Goal: Complete application form: Complete application form

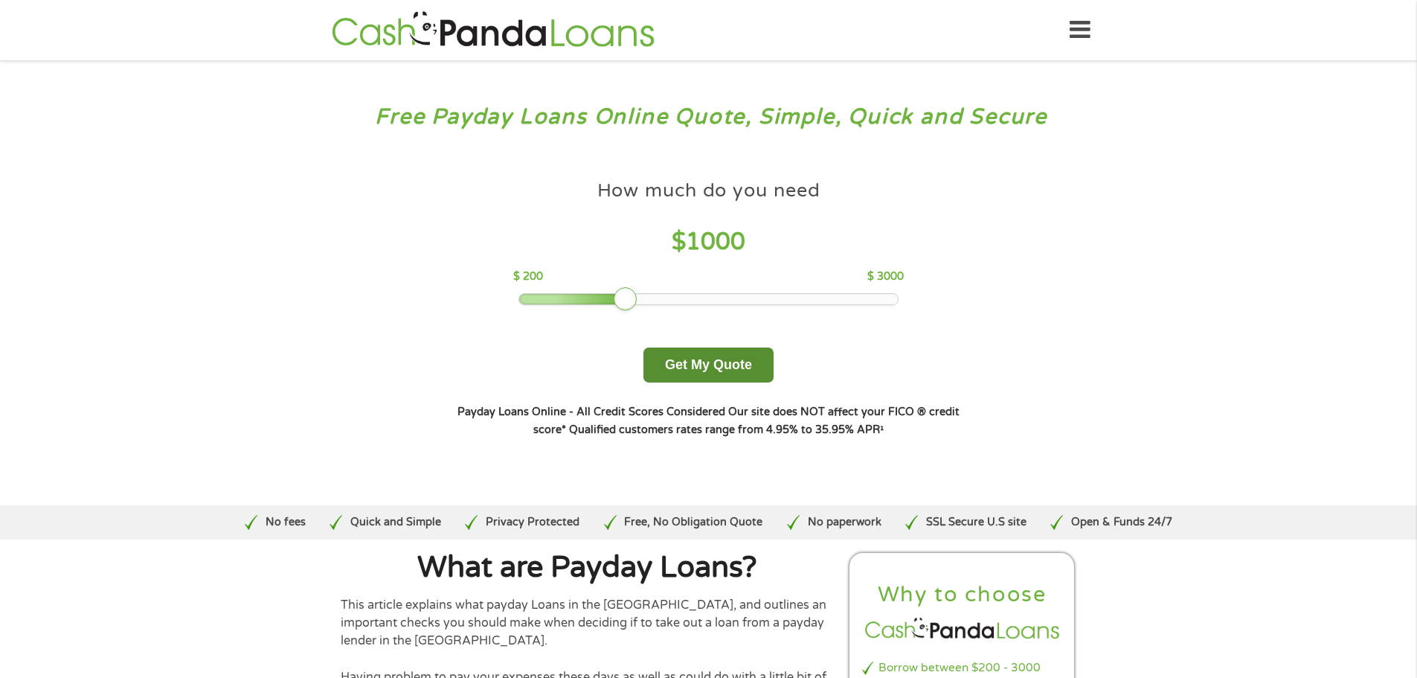
click at [719, 366] on button "Get My Quote" at bounding box center [708, 364] width 130 height 35
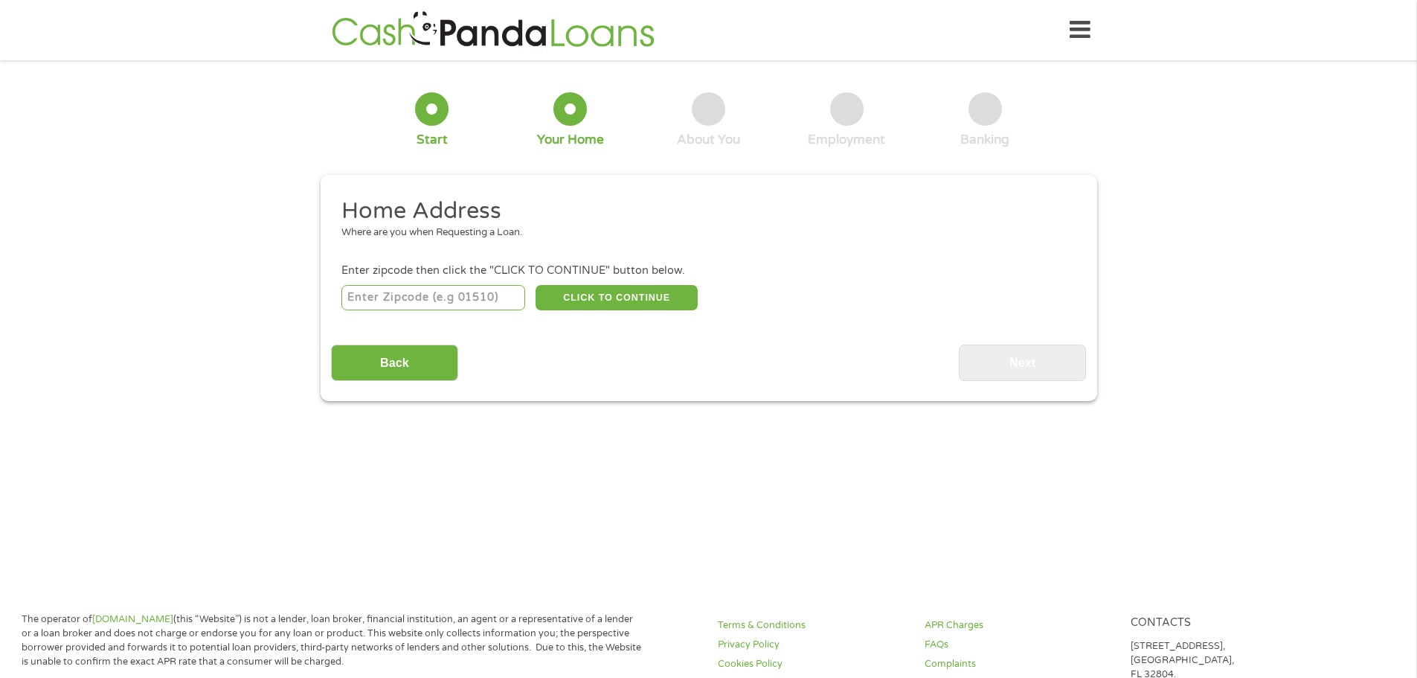
click at [446, 299] on input "number" at bounding box center [433, 297] width 184 height 25
type input "93422"
select select "[US_STATE]"
click at [608, 292] on button "CLICK TO CONTINUE" at bounding box center [617, 297] width 162 height 25
type input "93422"
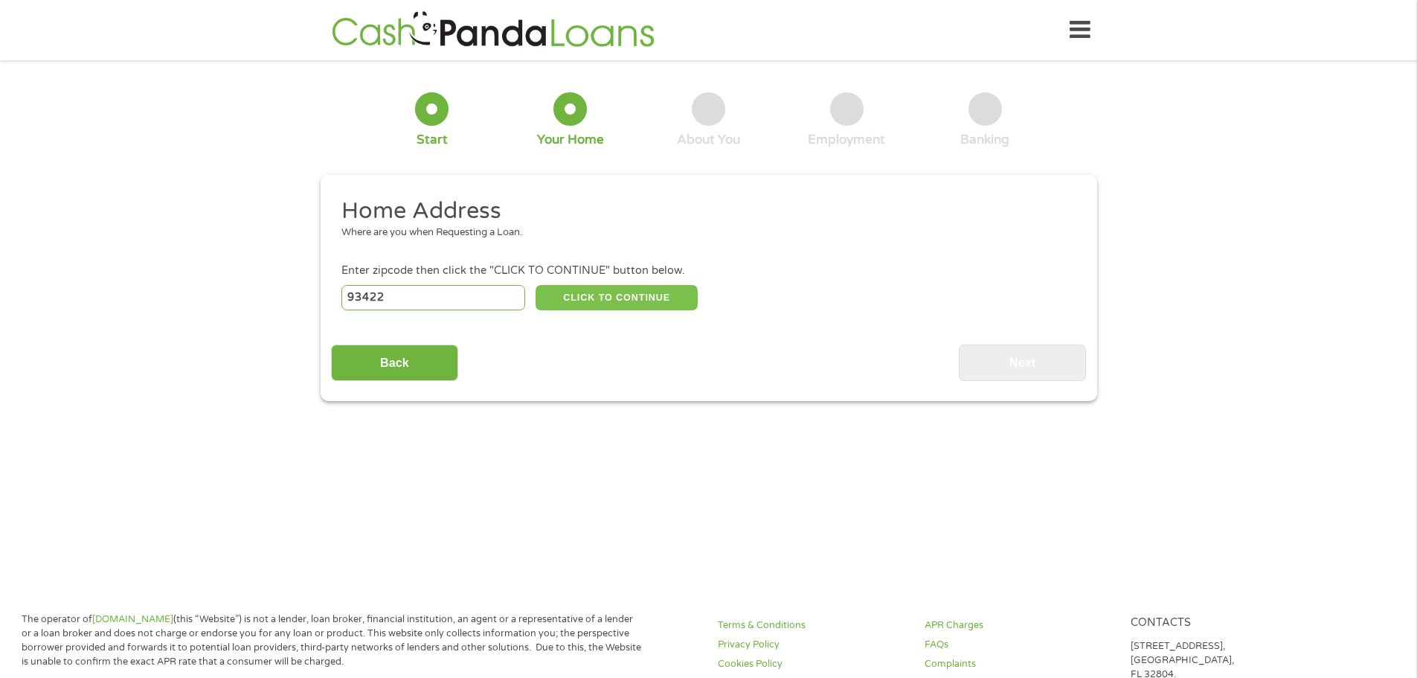
type input "Atascadero"
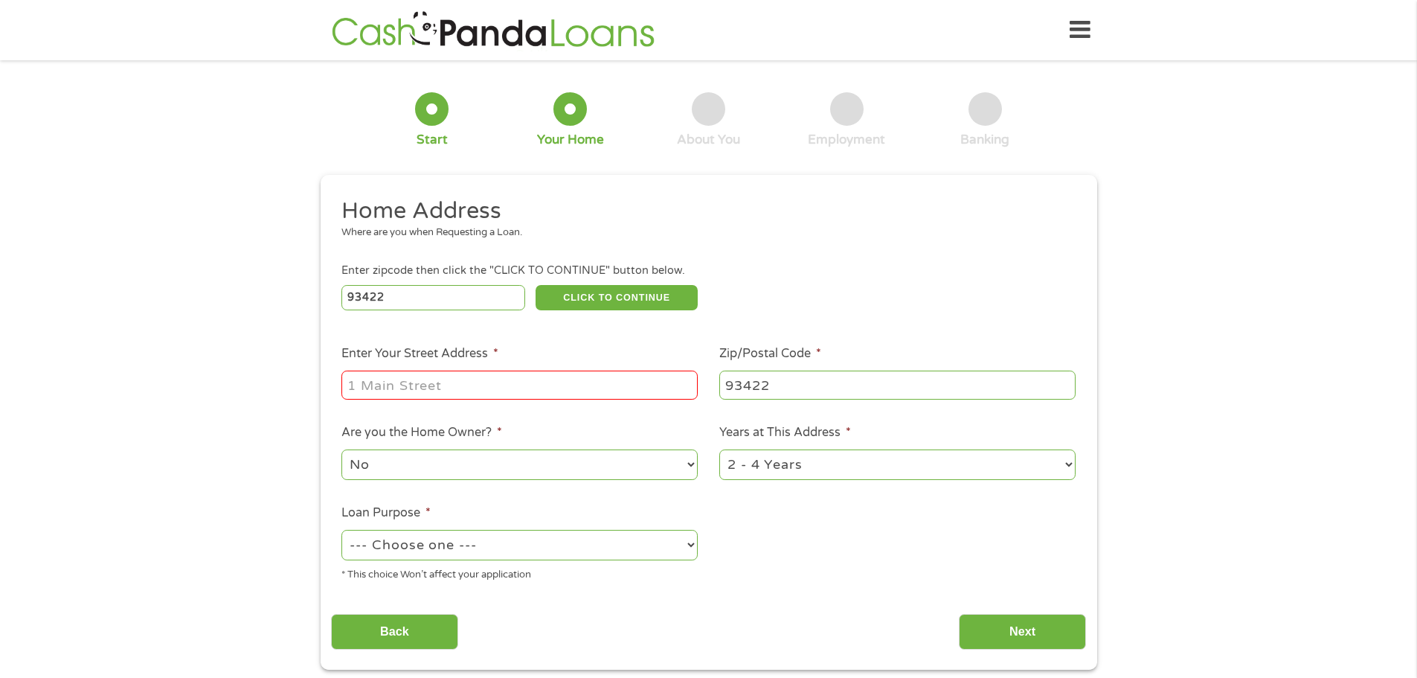
click at [496, 388] on input "Enter Your Street Address *" at bounding box center [519, 384] width 356 height 28
type input "[STREET_ADDRESS]"
click at [504, 465] on select "No Yes" at bounding box center [519, 464] width 356 height 30
select select "yes"
click at [341, 449] on select "No Yes" at bounding box center [519, 464] width 356 height 30
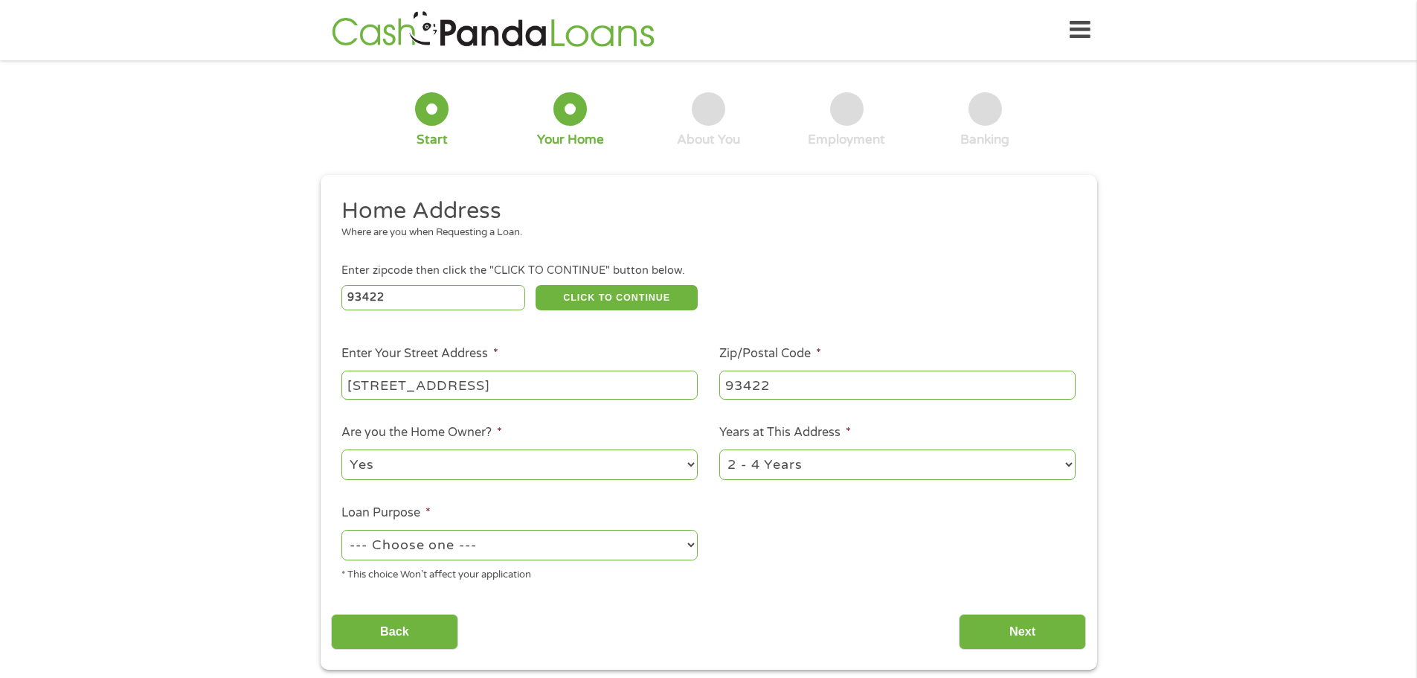
click at [744, 466] on select "1 Year or less 1 - 2 Years 2 - 4 Years Over 4 Years" at bounding box center [897, 464] width 356 height 30
select select "60months"
click at [719, 449] on select "1 Year or less 1 - 2 Years 2 - 4 Years Over 4 Years" at bounding box center [897, 464] width 356 height 30
click at [486, 543] on select "--- Choose one --- Pay Bills Debt Consolidation Home Improvement Major Purchase…" at bounding box center [519, 545] width 356 height 30
select select "shorttermcash"
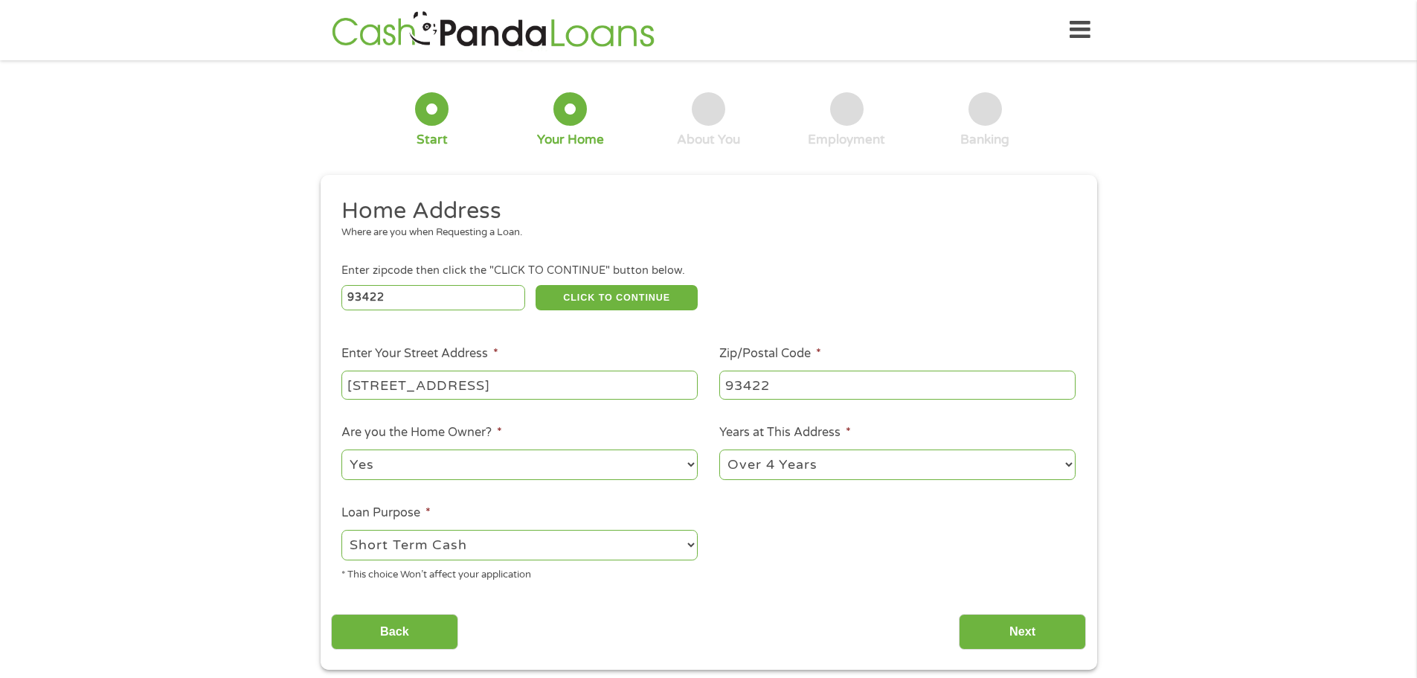
click at [341, 530] on select "--- Choose one --- Pay Bills Debt Consolidation Home Improvement Major Purchase…" at bounding box center [519, 545] width 356 height 30
click at [980, 629] on input "Next" at bounding box center [1022, 632] width 127 height 36
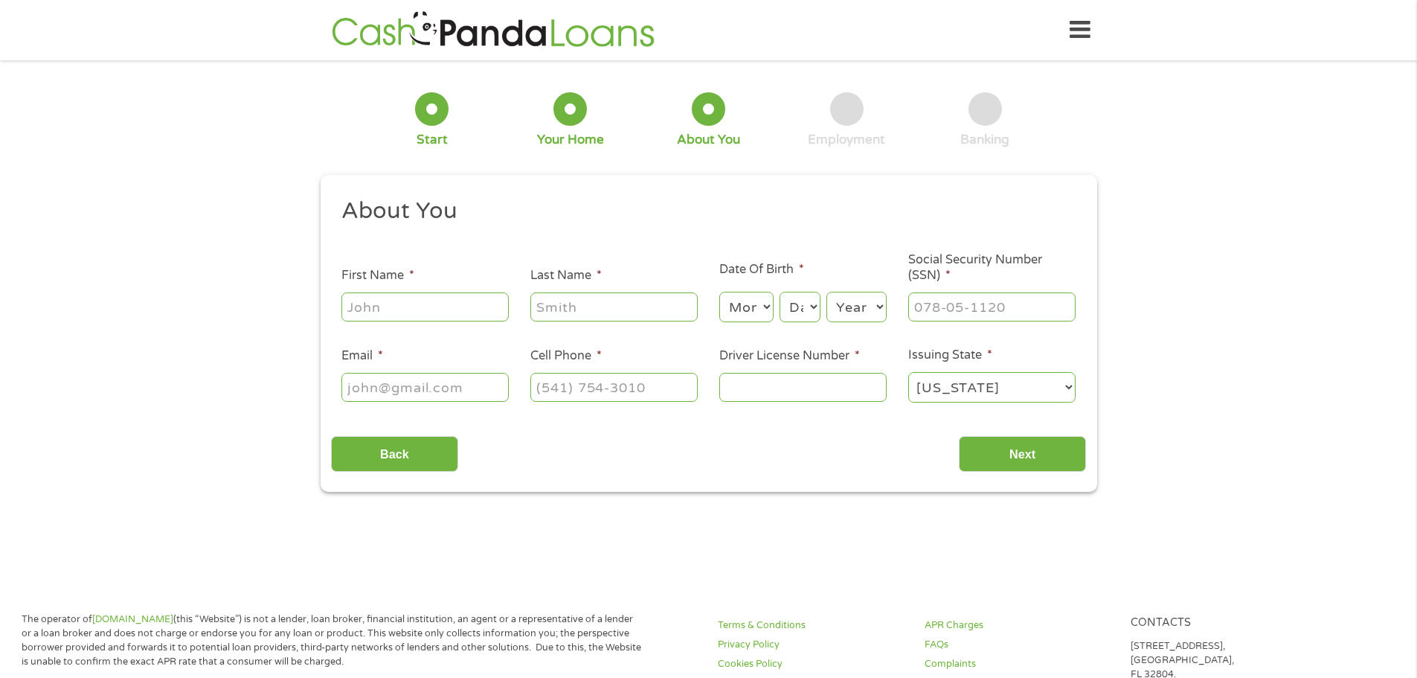
scroll to position [6, 6]
click at [451, 314] on input "First Name *" at bounding box center [424, 306] width 167 height 28
type input "[PERSON_NAME]"
type input "[EMAIL_ADDRESS][DOMAIN_NAME]"
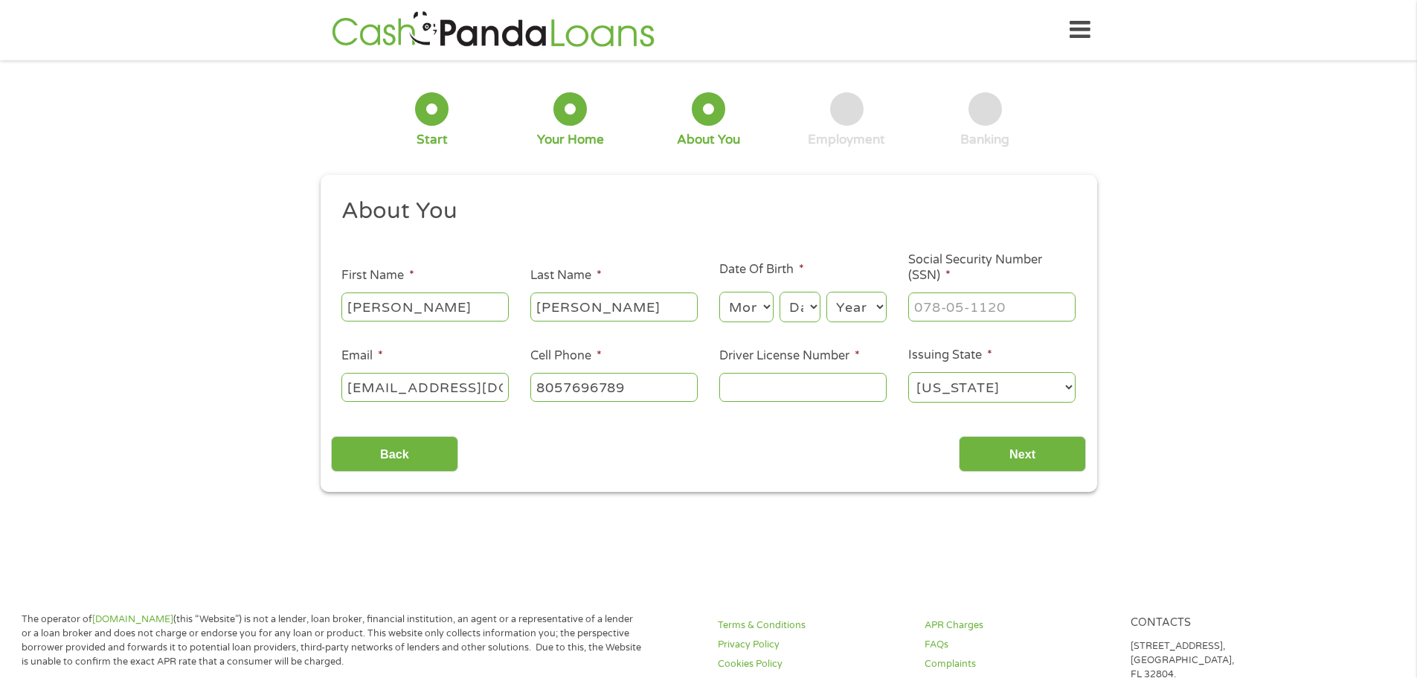
type input "[PHONE_NUMBER]"
click at [739, 307] on select "Month 1 2 3 4 5 6 7 8 9 10 11 12" at bounding box center [746, 307] width 54 height 30
select select "7"
click at [719, 292] on select "Month 1 2 3 4 5 6 7 8 9 10 11 12" at bounding box center [746, 307] width 54 height 30
click at [795, 307] on select "Day 1 2 3 4 5 6 7 8 9 10 11 12 13 14 15 16 17 18 19 20 21 22 23 24 25 26 27 28 …" at bounding box center [800, 307] width 40 height 30
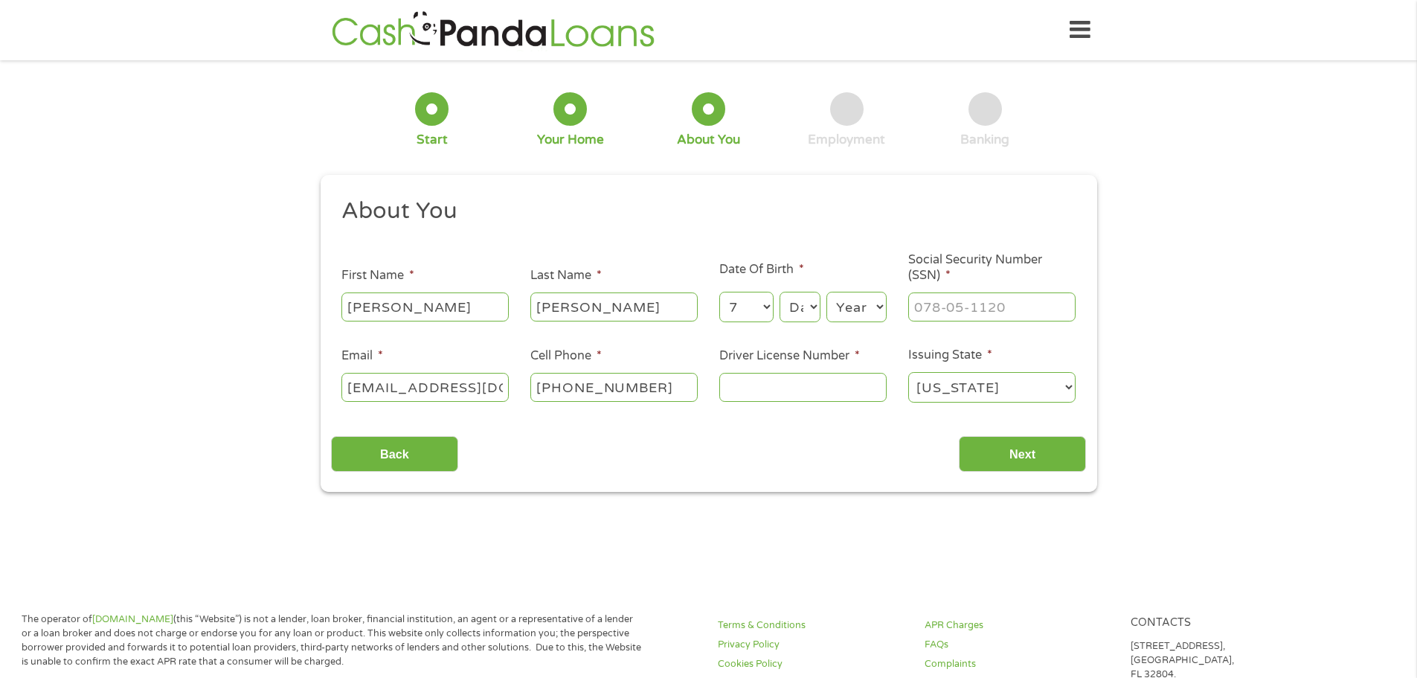
select select "21"
click at [780, 292] on select "Day 1 2 3 4 5 6 7 8 9 10 11 12 13 14 15 16 17 18 19 20 21 22 23 24 25 26 27 28 …" at bounding box center [800, 307] width 40 height 30
click at [854, 308] on select "Year [DATE] 2006 2005 2004 2003 2002 2001 2000 1999 1998 1997 1996 1995 1994 19…" at bounding box center [856, 307] width 60 height 30
select select "1950"
click at [826, 292] on select "Year [DATE] 2006 2005 2004 2003 2002 2001 2000 1999 1998 1997 1996 1995 1994 19…" at bounding box center [856, 307] width 60 height 30
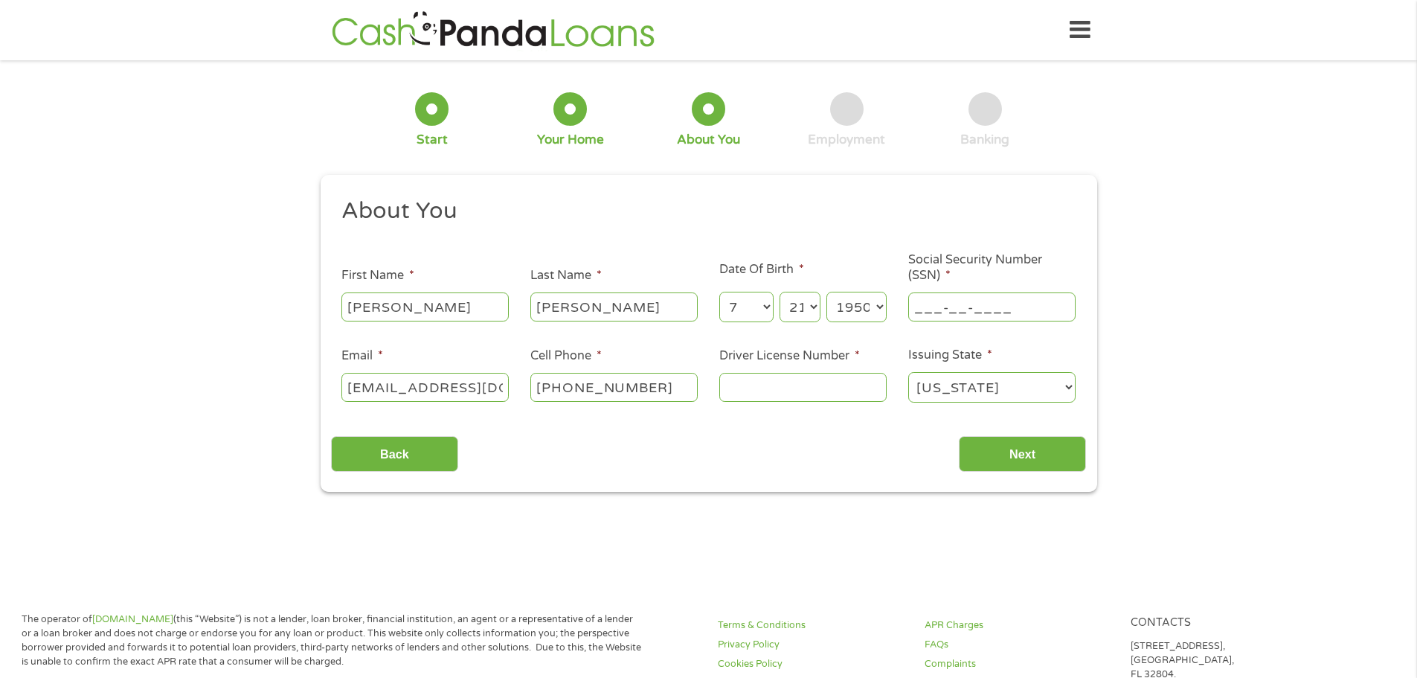
click at [963, 309] on input "___-__-____" at bounding box center [991, 306] width 167 height 28
type input "565-82-0646"
click at [781, 398] on input "Driver License Number *" at bounding box center [802, 387] width 167 height 28
type input "R0831868"
click at [1054, 450] on input "Next" at bounding box center [1022, 454] width 127 height 36
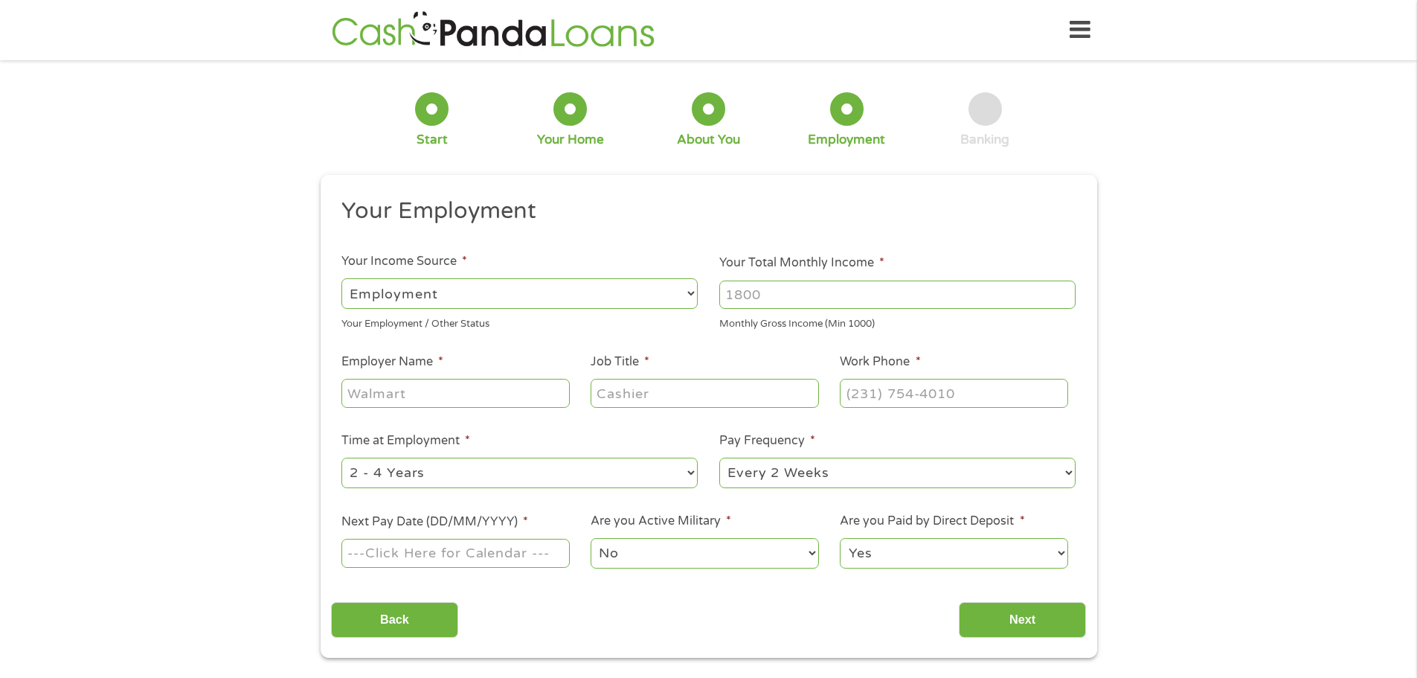
click at [783, 289] on input "Your Total Monthly Income *" at bounding box center [897, 294] width 356 height 28
type input "5200"
click at [452, 395] on input "Employer Name *" at bounding box center [455, 393] width 228 height 28
type input "[PERSON_NAME]; Security"
click at [646, 398] on input "Job Title *" at bounding box center [705, 393] width 228 height 28
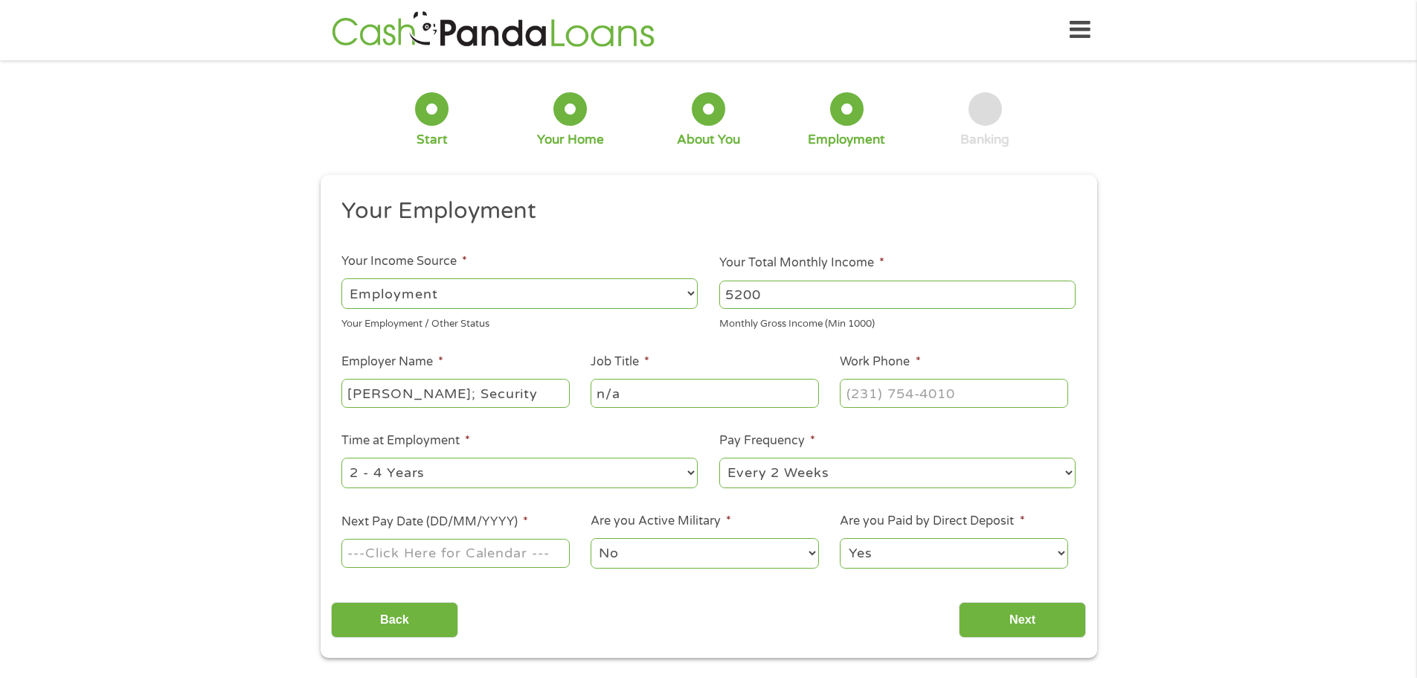
type input "n/a"
click at [911, 390] on input "(___) ___-____" at bounding box center [954, 393] width 228 height 28
type input "[PHONE_NUMBER]"
click at [439, 469] on select "--- Choose one --- 1 Year or less 1 - 2 Years 2 - 4 Years Over 4 Years" at bounding box center [519, 472] width 356 height 30
select select "60months"
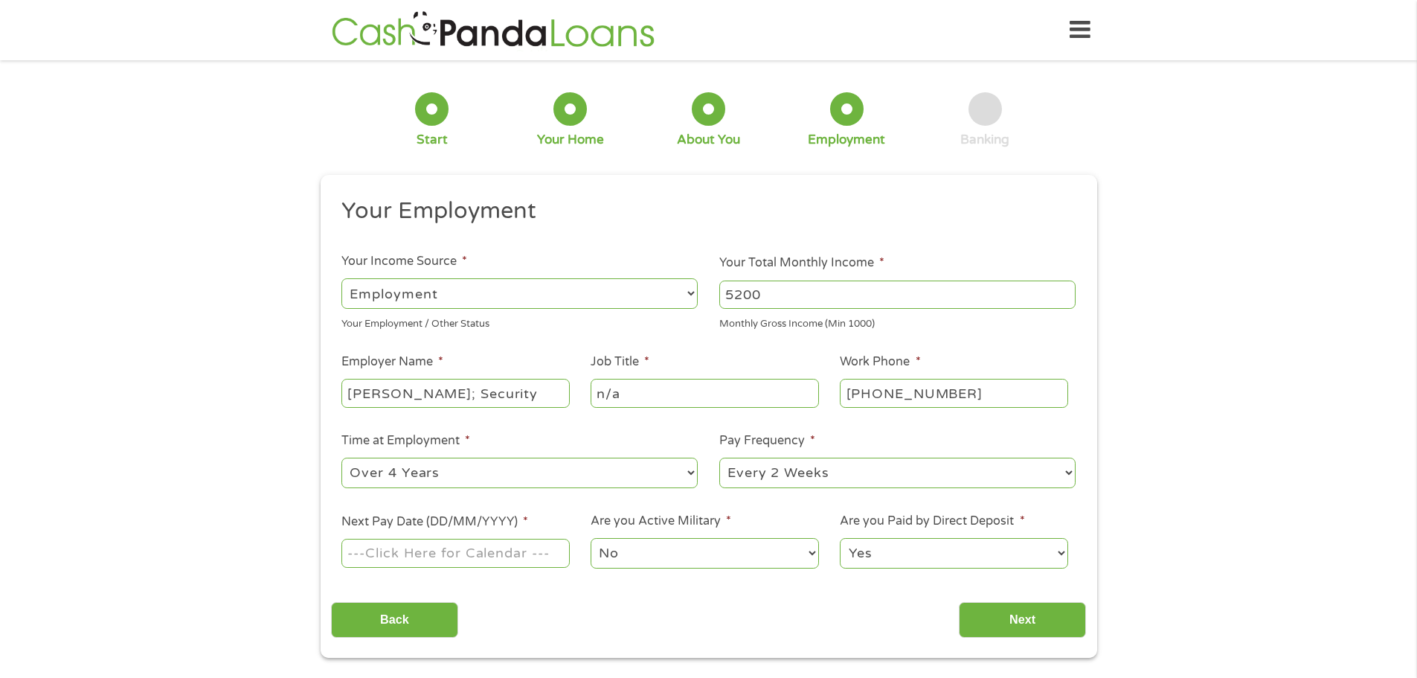
click at [341, 457] on select "--- Choose one --- 1 Year or less 1 - 2 Years 2 - 4 Years Over 4 Years" at bounding box center [519, 472] width 356 height 30
click at [747, 469] on select "--- Choose one --- Every 2 Weeks Every Week Monthly Semi-Monthly" at bounding box center [897, 472] width 356 height 30
select select "monthly"
click at [719, 457] on select "--- Choose one --- Every 2 Weeks Every Week Monthly Semi-Monthly" at bounding box center [897, 472] width 356 height 30
click at [431, 544] on input "Next Pay Date (DD/MM/YYYY) *" at bounding box center [455, 553] width 228 height 28
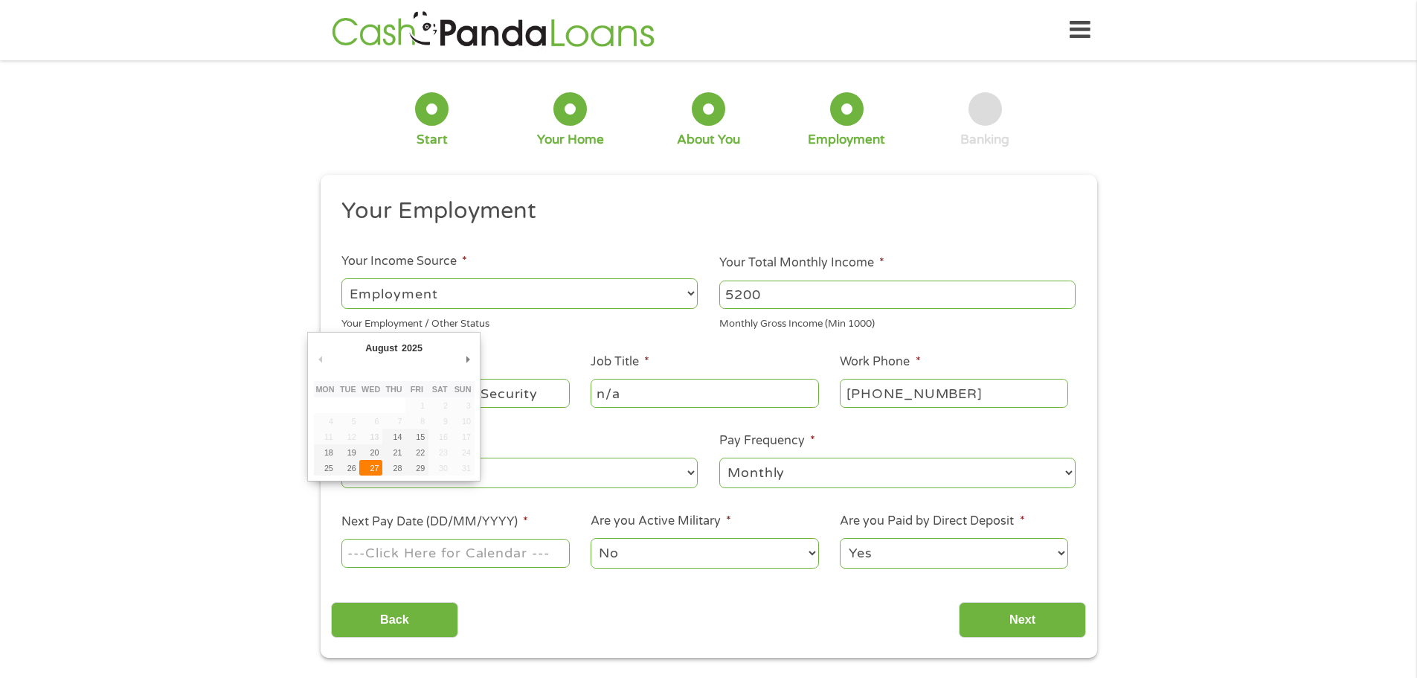
type input "[DATE]"
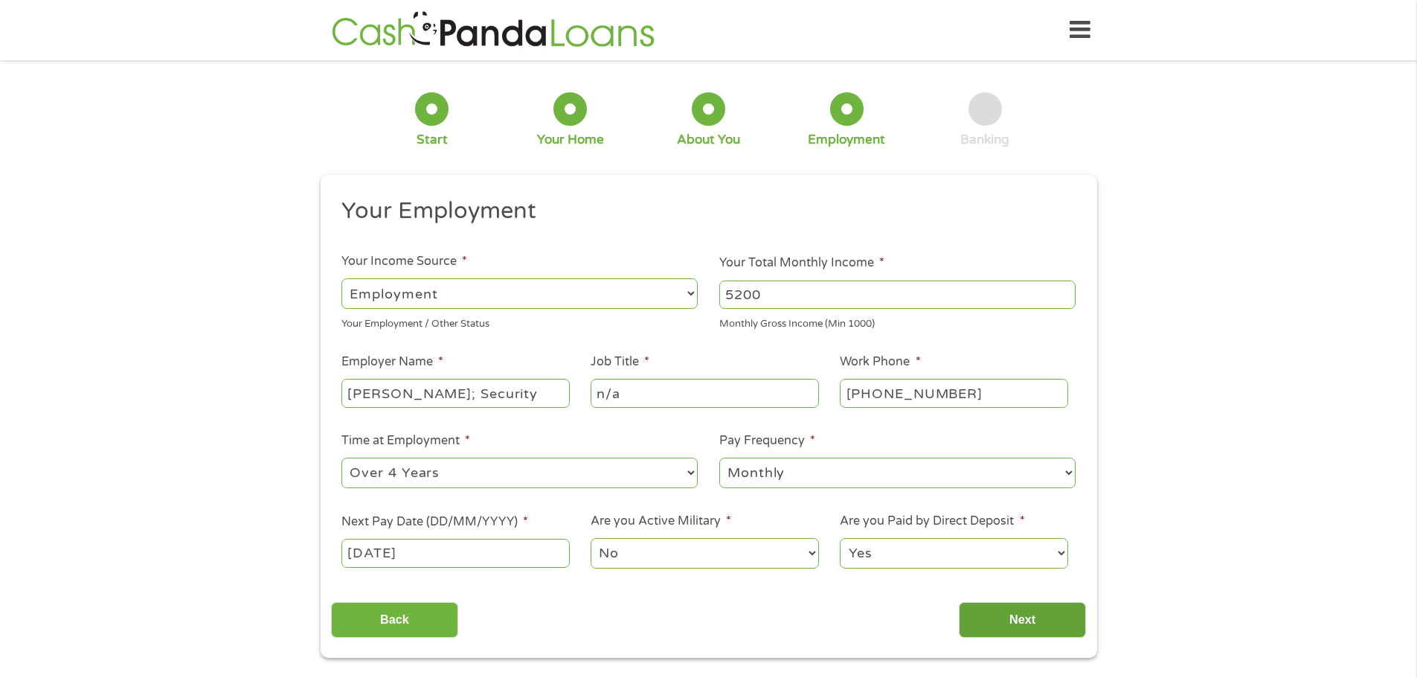
click at [1006, 611] on input "Next" at bounding box center [1022, 620] width 127 height 36
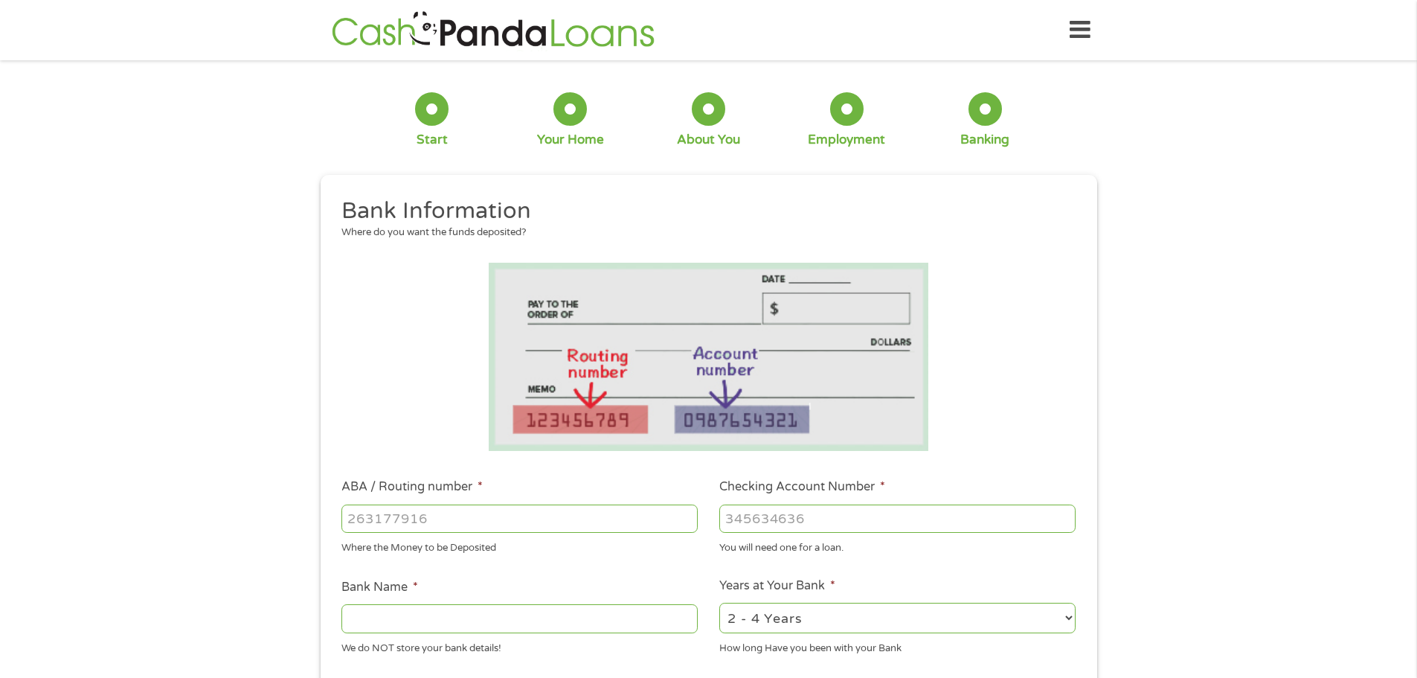
click at [496, 518] on input "ABA / Routing number *" at bounding box center [519, 518] width 356 height 28
type input "322271627"
type input "[PERSON_NAME] [PERSON_NAME] BANK NA"
type input "322271627"
click at [771, 515] on input "Checking Account Number *" at bounding box center [897, 518] width 356 height 28
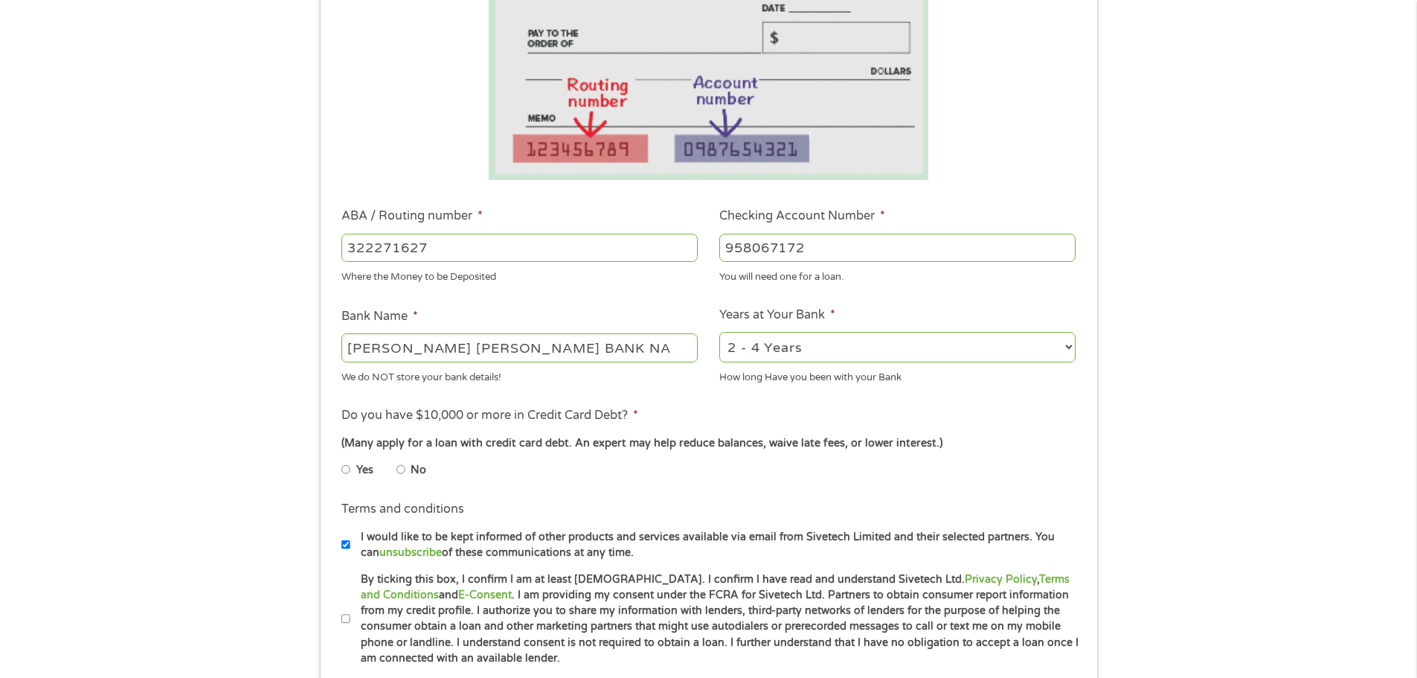
scroll to position [298, 0]
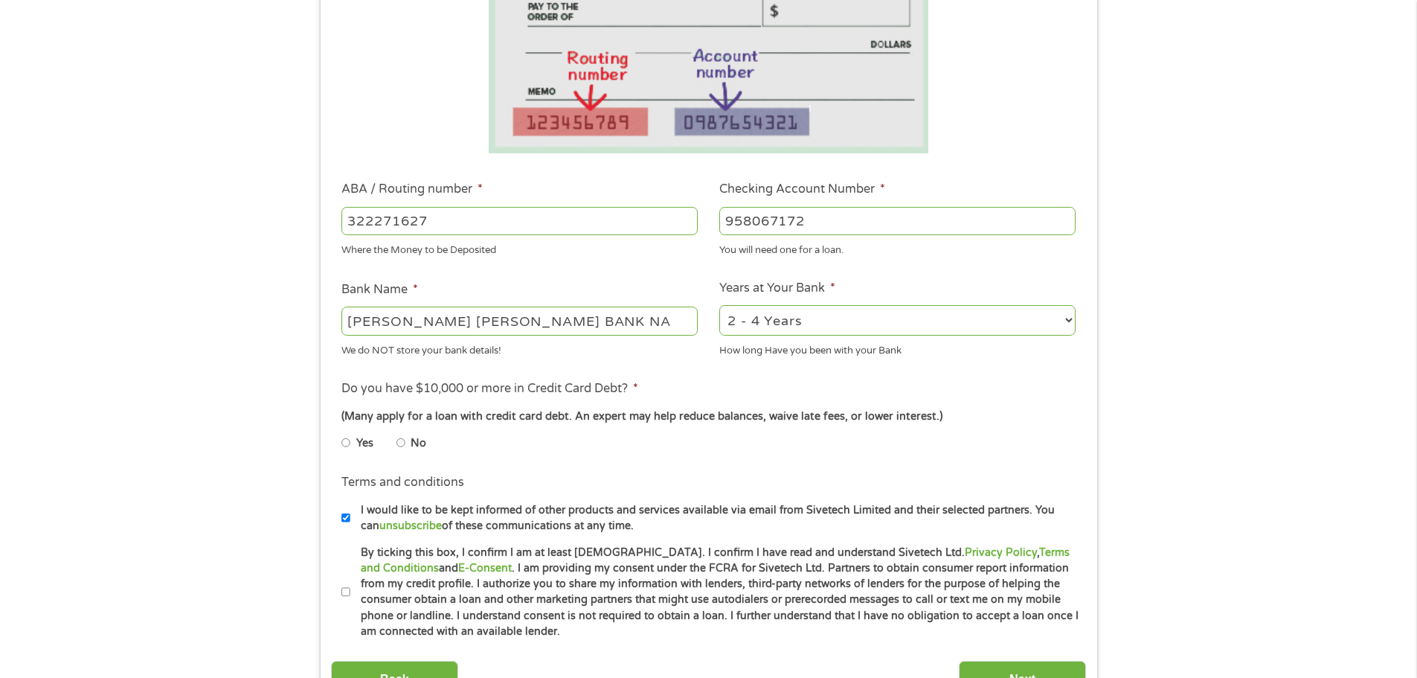
type input "958067172"
click at [399, 446] on input "No" at bounding box center [400, 443] width 9 height 24
radio input "true"
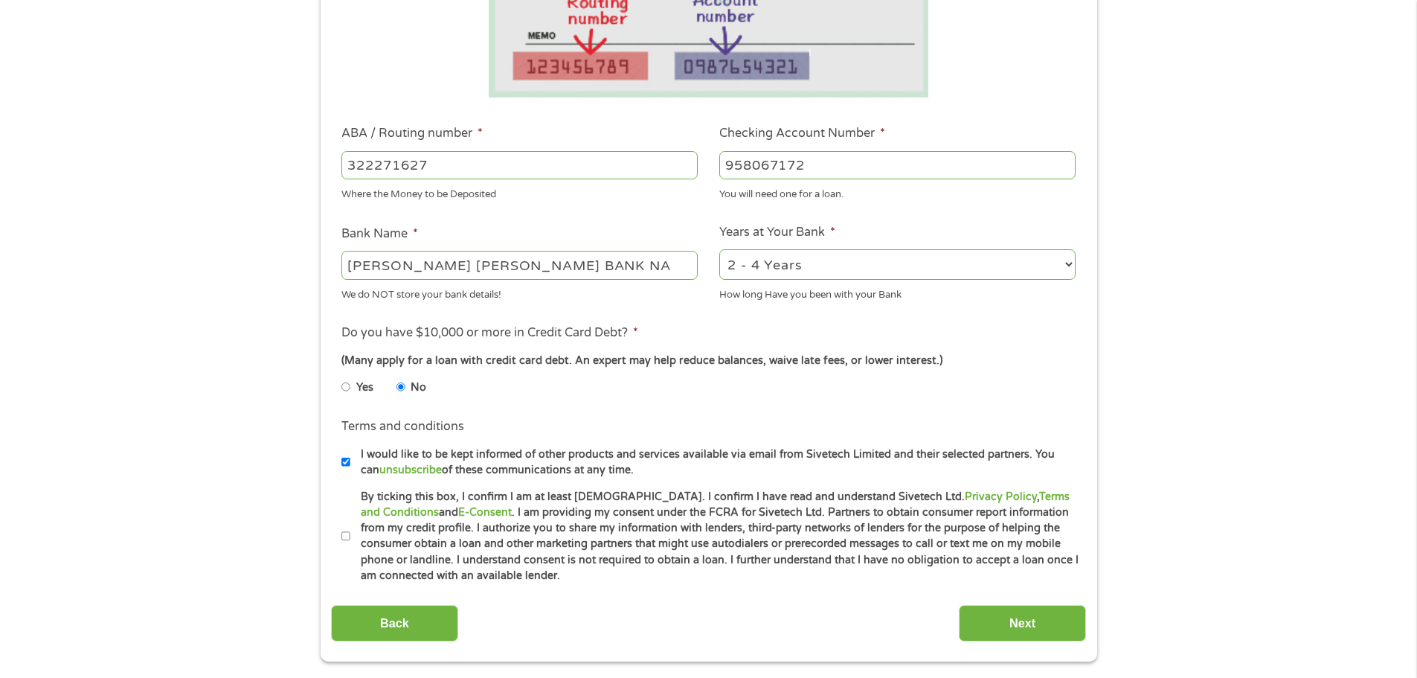
scroll to position [446, 0]
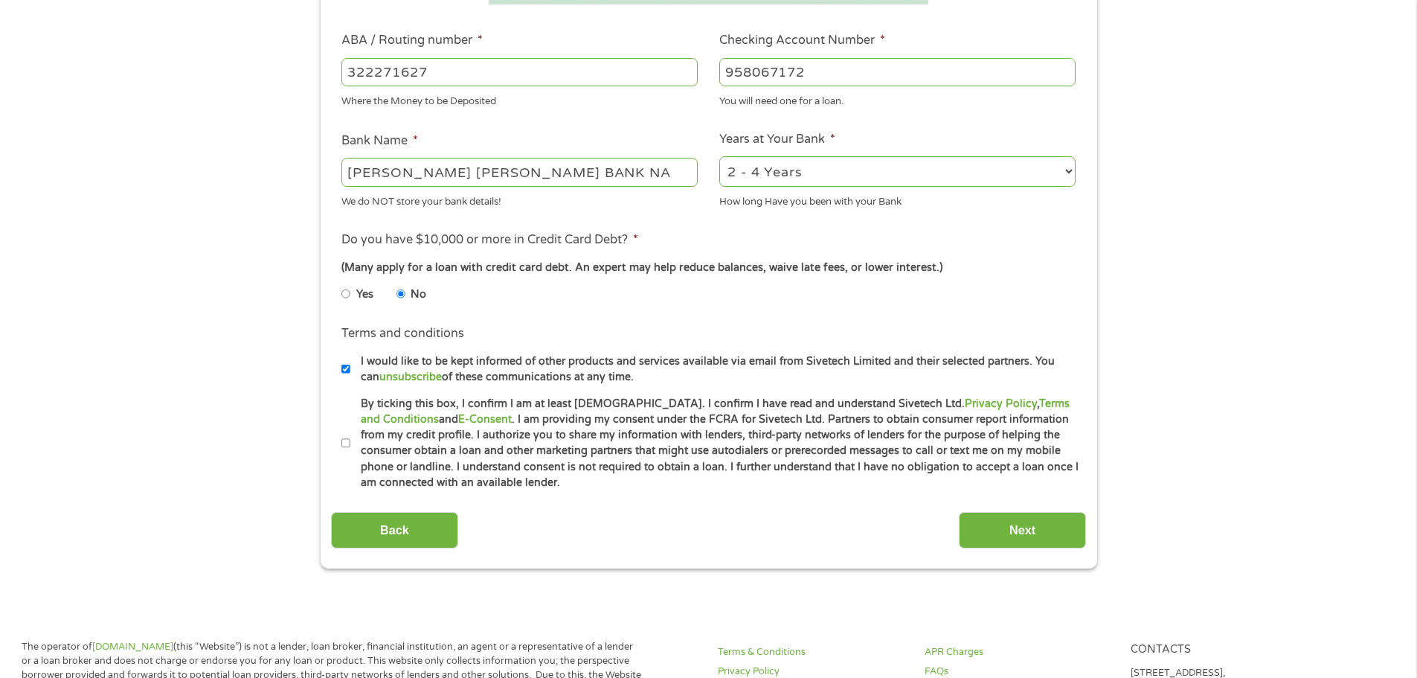
click at [347, 372] on input "I would like to be kept informed of other products and services available via e…" at bounding box center [345, 369] width 9 height 24
checkbox input "false"
click at [976, 532] on input "Next" at bounding box center [1022, 530] width 127 height 36
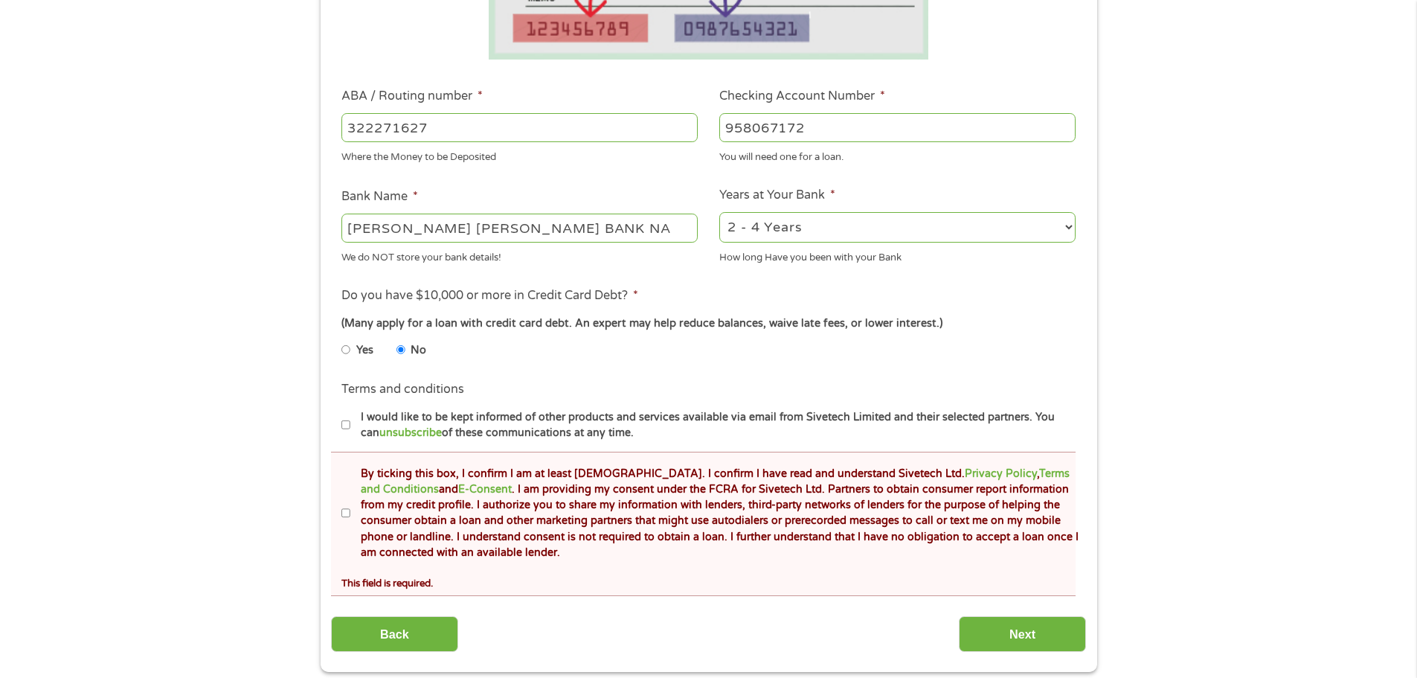
click at [346, 512] on input "By ticking this box, I confirm I am at least [DEMOGRAPHIC_DATA]. I confirm I ha…" at bounding box center [345, 513] width 9 height 24
checkbox input "true"
click at [982, 629] on input "Next" at bounding box center [1022, 634] width 127 height 36
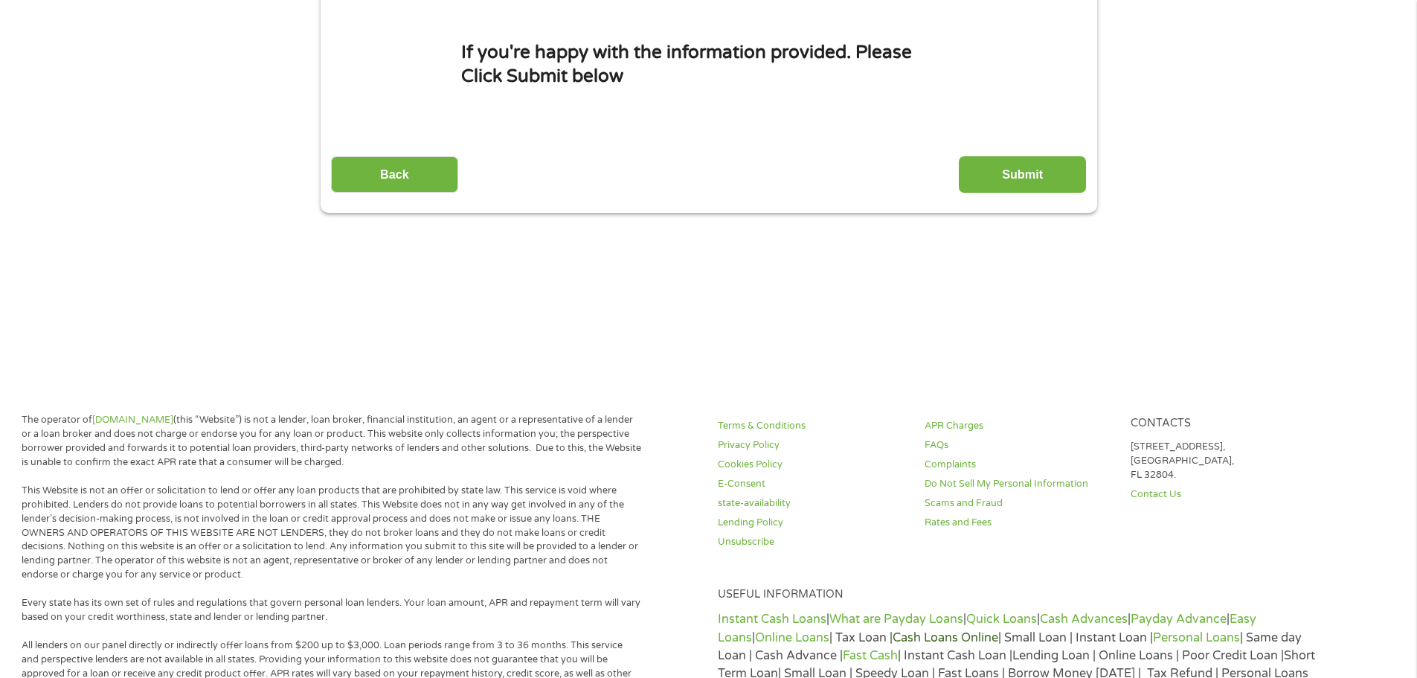
scroll to position [0, 0]
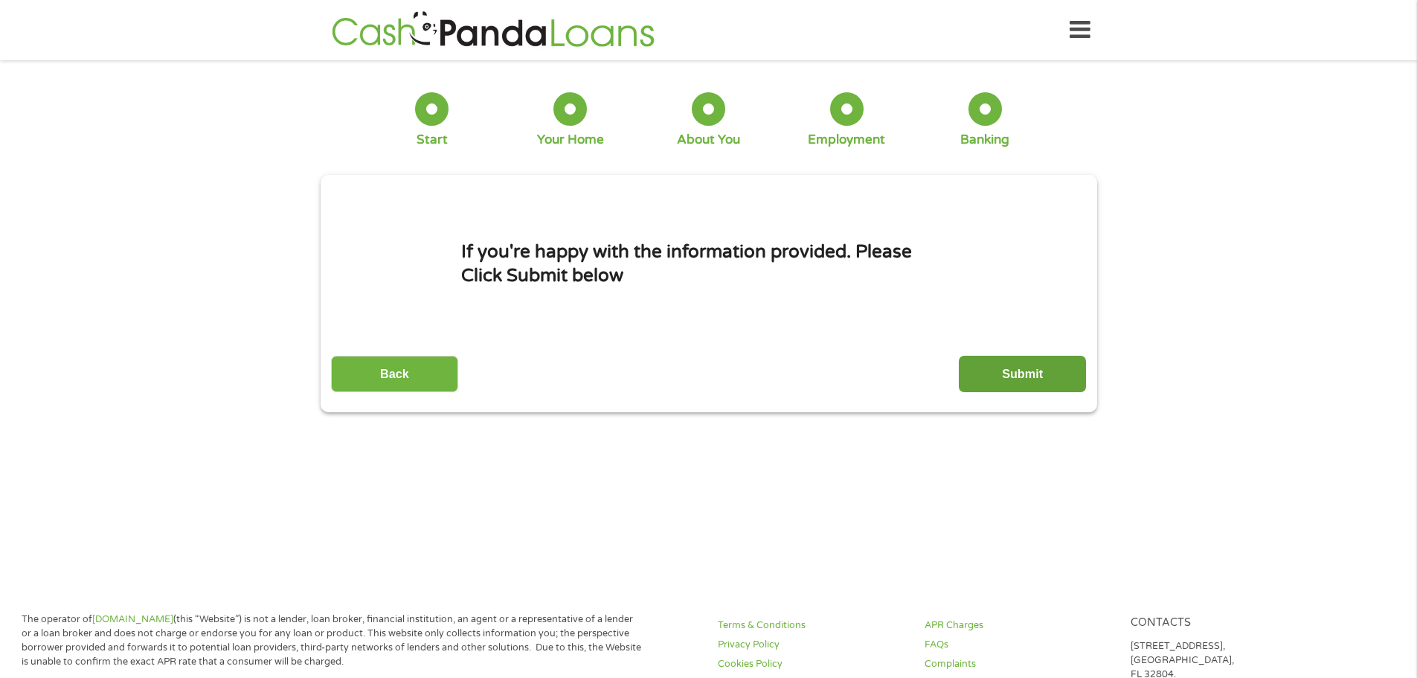
click at [1013, 381] on input "Submit" at bounding box center [1022, 374] width 127 height 36
